Goal: Find specific page/section: Find specific page/section

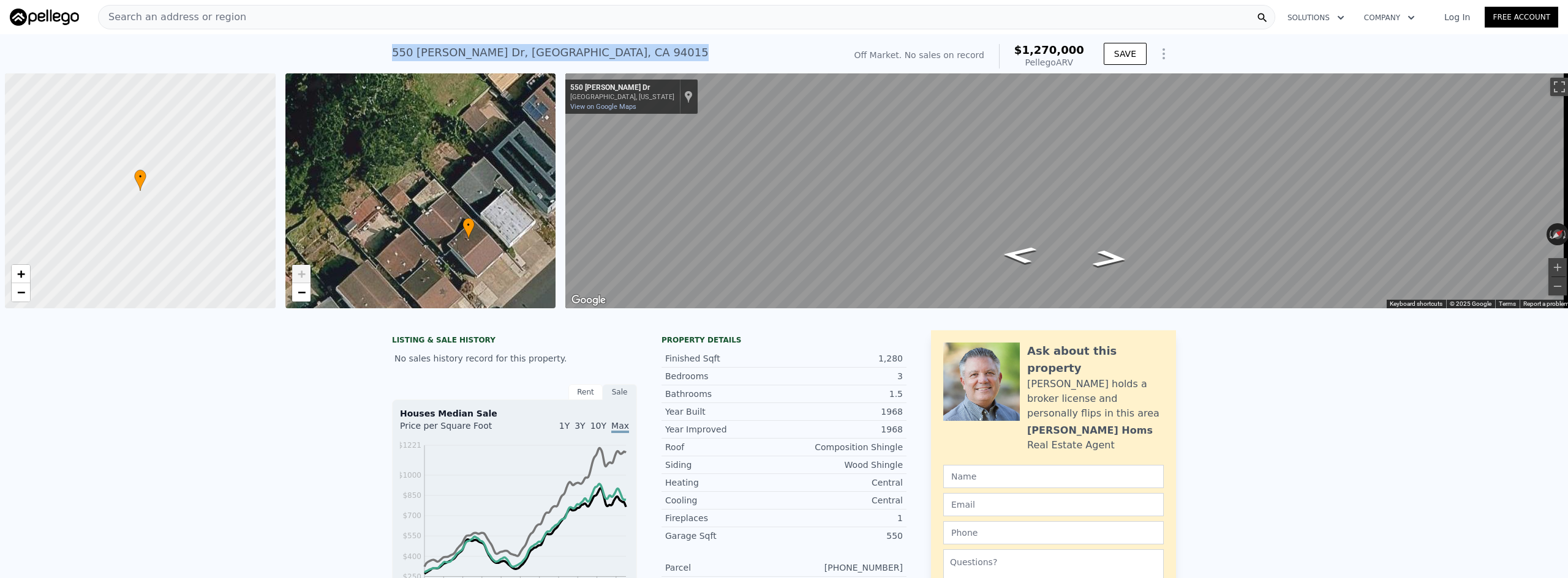
scroll to position [0, 5]
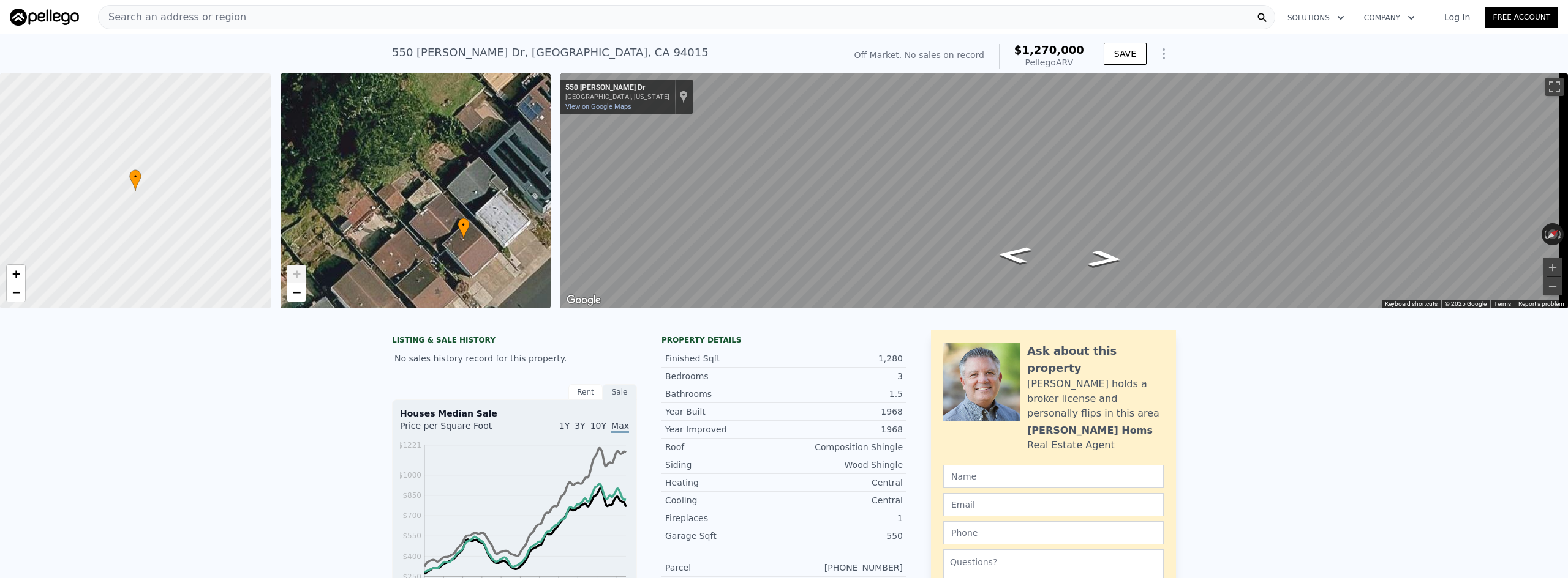
click at [400, 17] on div "Search an address or region" at bounding box center [687, 17] width 1177 height 25
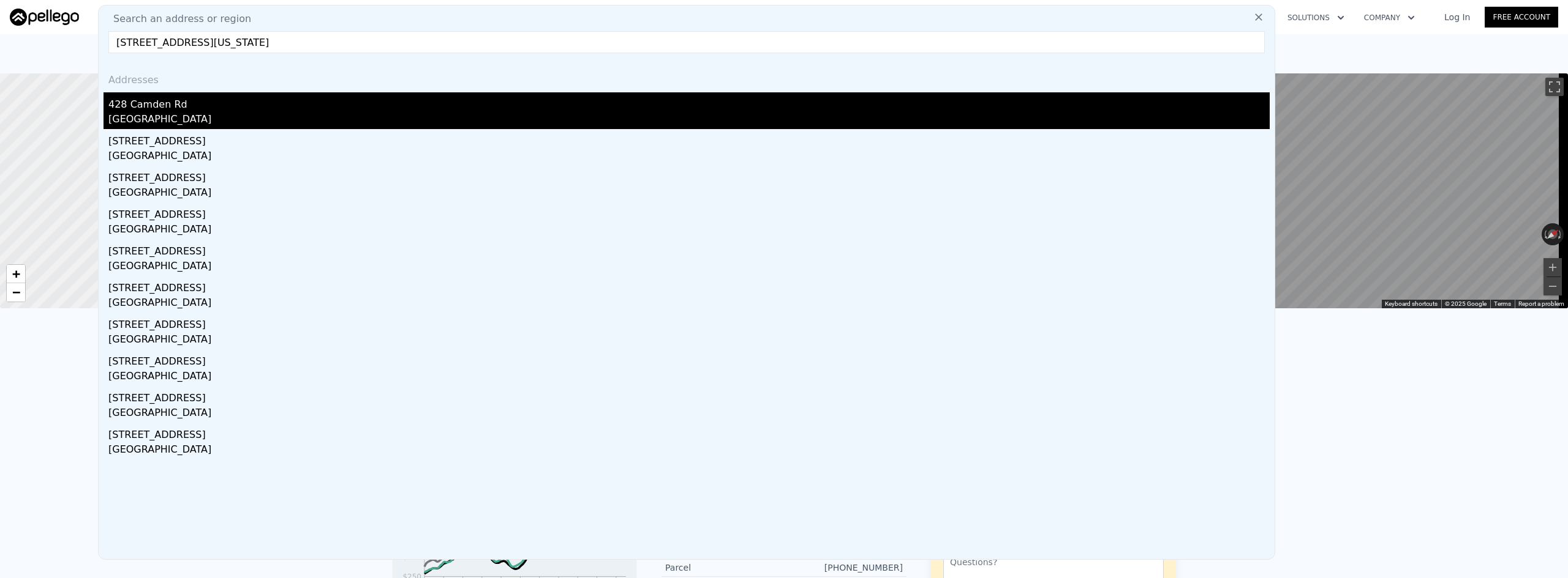
type input "[STREET_ADDRESS][US_STATE]"
click at [243, 107] on div "428 Camden Rd" at bounding box center [689, 102] width 1161 height 19
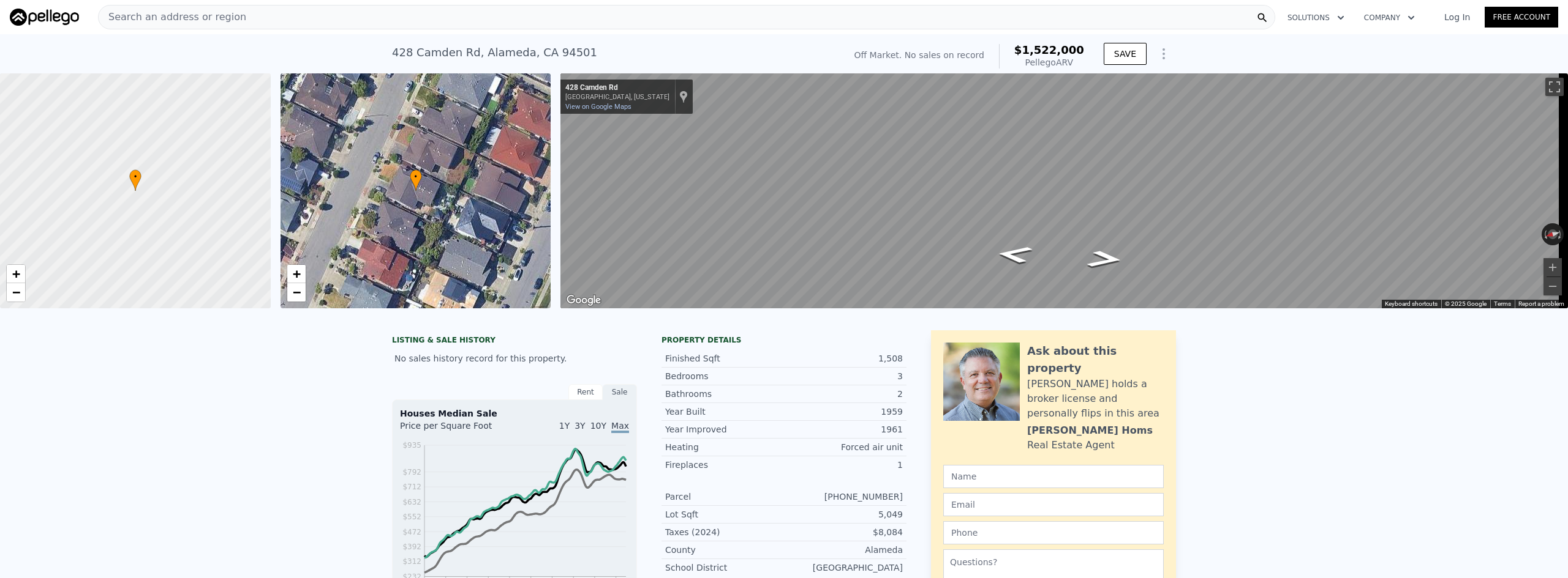
click at [261, 13] on div "Search an address or region" at bounding box center [687, 17] width 1177 height 25
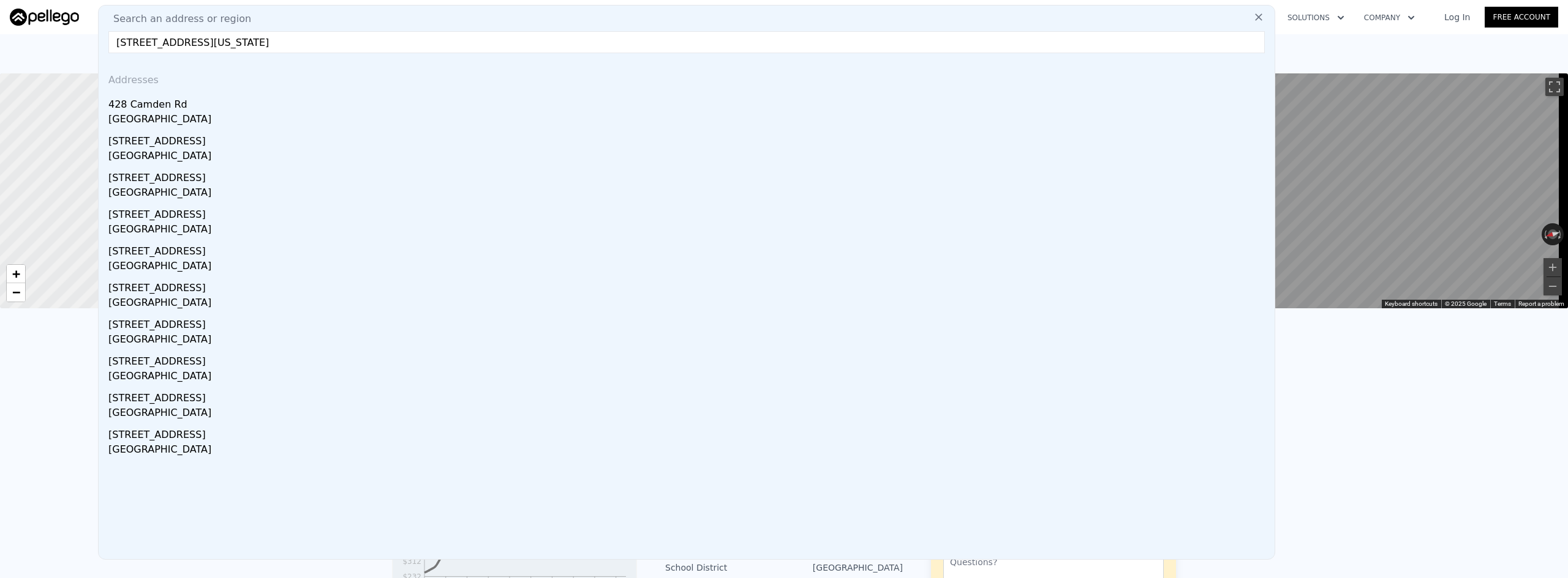
drag, startPoint x: 319, startPoint y: 44, endPoint x: 189, endPoint y: 42, distance: 130.0
click at [189, 42] on input "[STREET_ADDRESS][US_STATE]" at bounding box center [686, 42] width 1156 height 22
type input "[STREET_ADDRESS]"
click at [200, 152] on div "[GEOGRAPHIC_DATA]" at bounding box center [689, 157] width 1161 height 17
